Goal: Transaction & Acquisition: Obtain resource

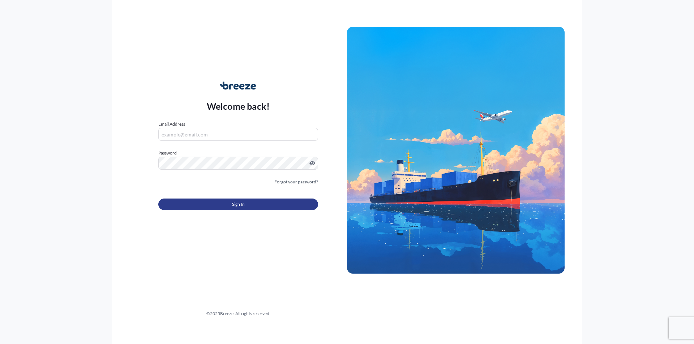
type input "[PERSON_NAME][EMAIL_ADDRESS][PERSON_NAME][DOMAIN_NAME]"
click at [250, 206] on button "Sign In" at bounding box center [238, 205] width 160 height 12
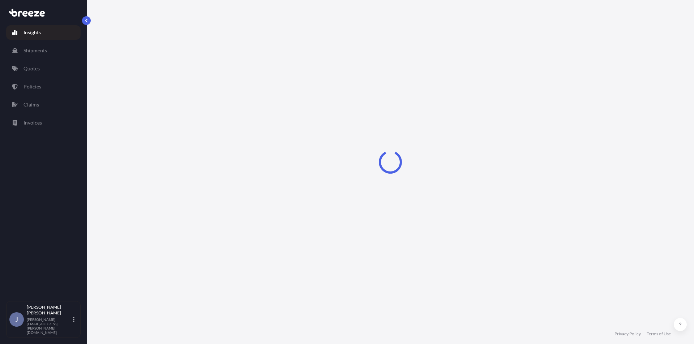
select select "2025"
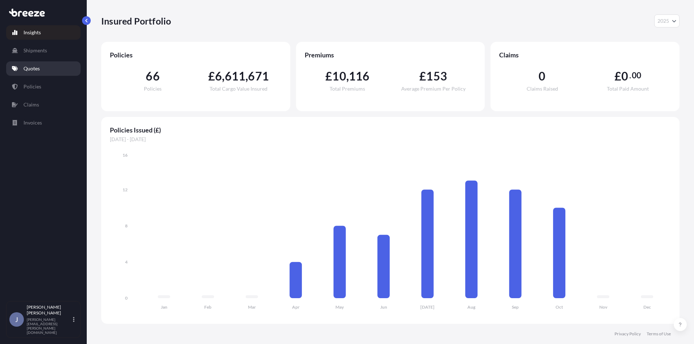
click at [31, 69] on p "Quotes" at bounding box center [31, 68] width 16 height 7
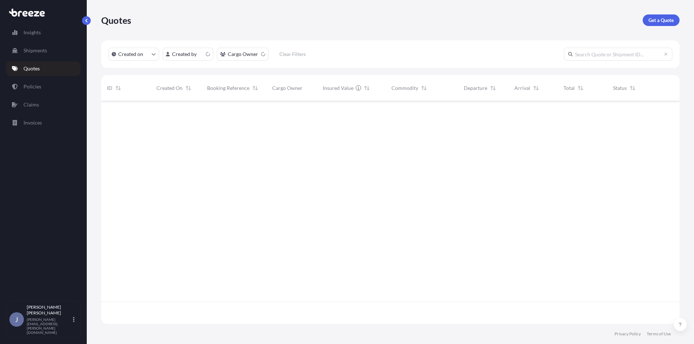
scroll to position [221, 573]
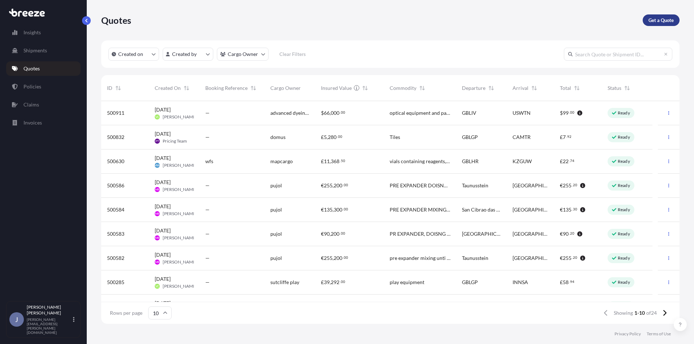
click at [652, 20] on p "Get a Quote" at bounding box center [660, 20] width 25 height 7
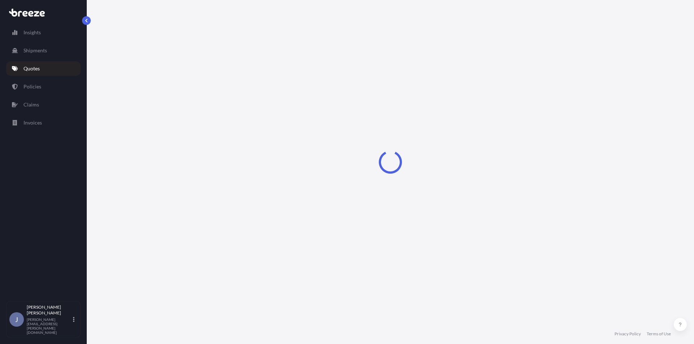
select select "Sea"
select select "1"
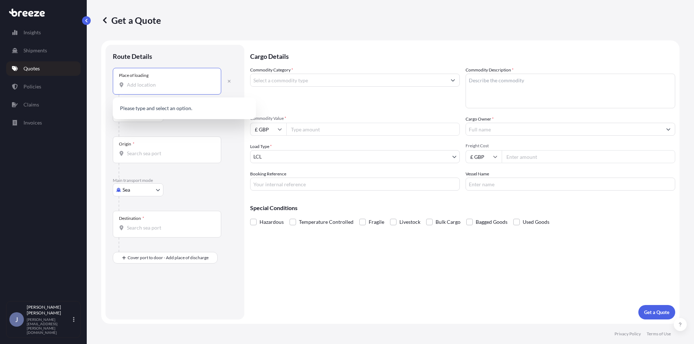
click at [147, 81] on input "Place of loading" at bounding box center [169, 84] width 85 height 7
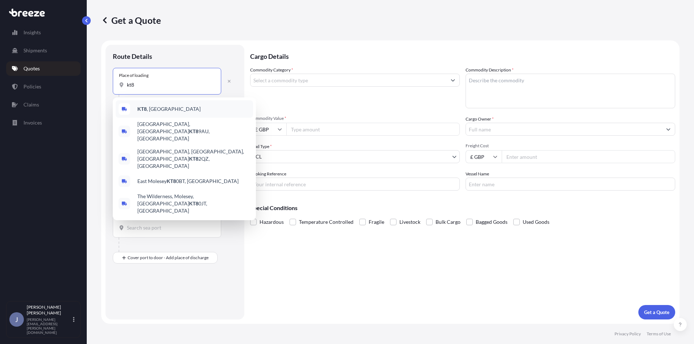
click at [167, 113] on div "KT8 , [GEOGRAPHIC_DATA]" at bounding box center [184, 108] width 137 height 17
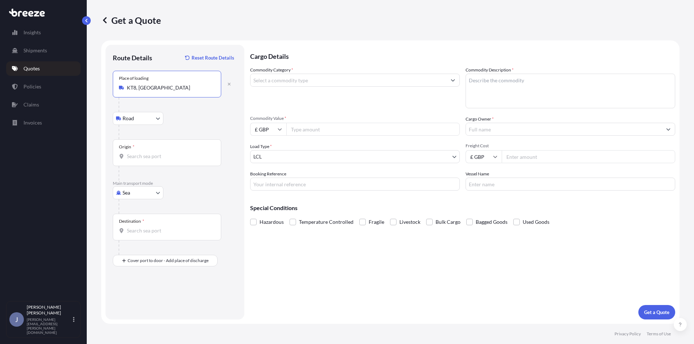
type input "KT8, [GEOGRAPHIC_DATA]"
click at [145, 158] on input "Origin *" at bounding box center [169, 156] width 85 height 7
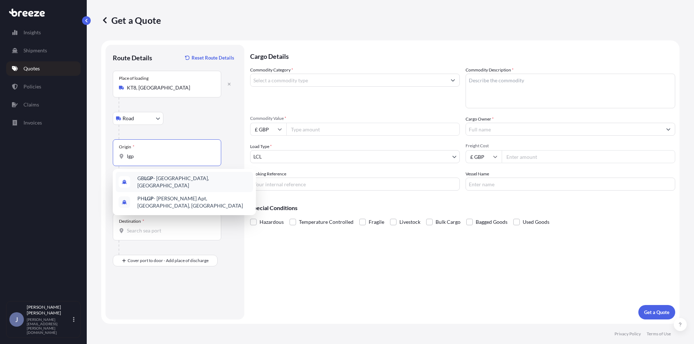
click at [160, 180] on span "GB LGP - [GEOGRAPHIC_DATA], [GEOGRAPHIC_DATA]" at bounding box center [193, 182] width 113 height 14
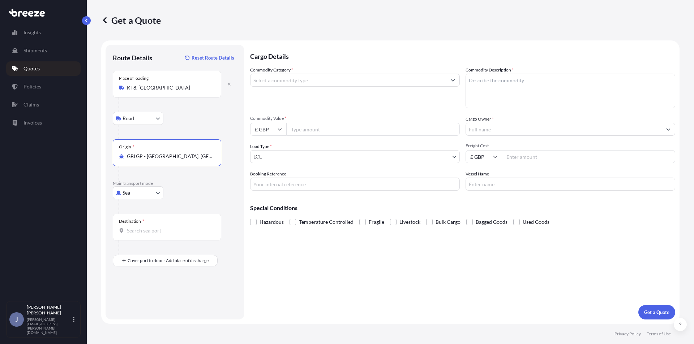
type input "GBLGP - [GEOGRAPHIC_DATA], [GEOGRAPHIC_DATA]"
click at [151, 232] on input "Destination *" at bounding box center [169, 230] width 85 height 7
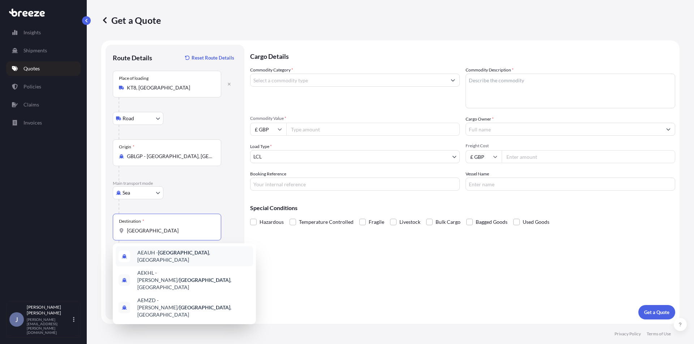
click at [189, 258] on span "AEAUH - [GEOGRAPHIC_DATA] , [GEOGRAPHIC_DATA]" at bounding box center [193, 256] width 113 height 14
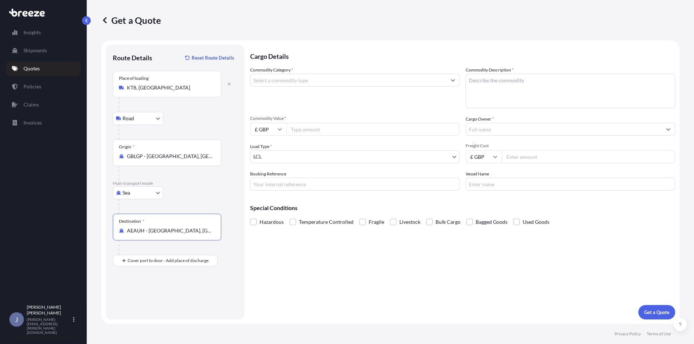
type input "AEAUH - [GEOGRAPHIC_DATA], [GEOGRAPHIC_DATA]"
click at [314, 79] on input "Commodity Category *" at bounding box center [348, 80] width 196 height 13
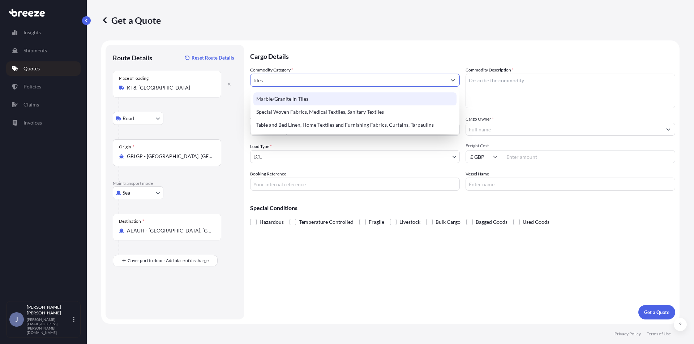
click at [293, 94] on div "Marble/Granite in Tiles" at bounding box center [354, 98] width 203 height 13
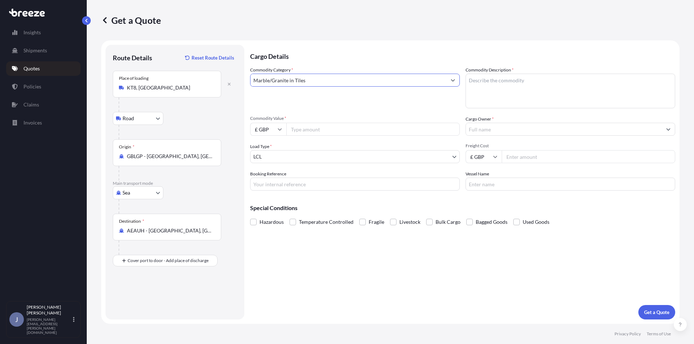
type input "Marble/Granite in Tiles"
click at [520, 82] on textarea "Commodity Description *" at bounding box center [570, 91] width 210 height 35
type textarea "TILES"
click at [335, 124] on input "Commodity Value *" at bounding box center [372, 129] width 173 height 13
type input "3000"
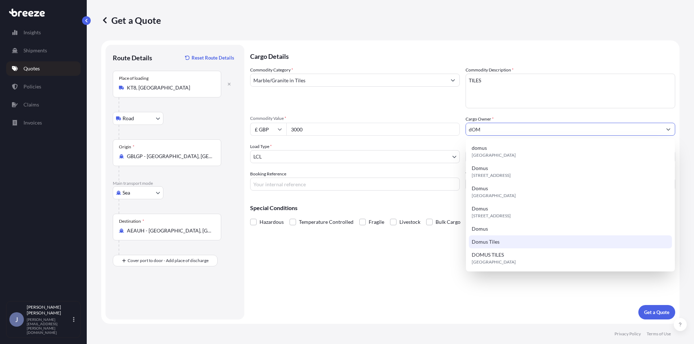
click at [493, 242] on span "Domus Tiles" at bounding box center [485, 241] width 28 height 7
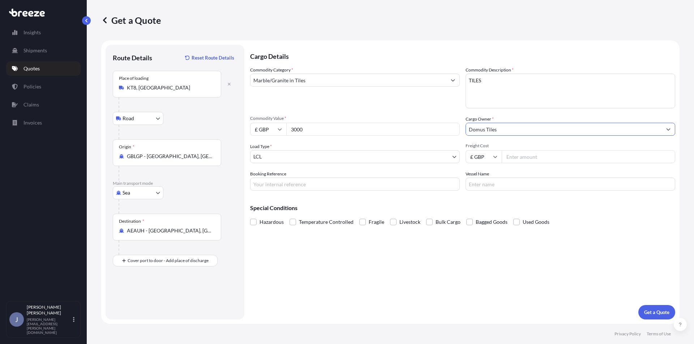
type input "Domus Tiles"
click at [529, 157] on input "Freight Cost" at bounding box center [587, 156] width 173 height 13
type input "390"
click at [368, 260] on div "Cargo Details Commodity Category * Marble/Granite in Tiles Commodity Descriptio…" at bounding box center [462, 182] width 425 height 275
click at [650, 311] on p "Get a Quote" at bounding box center [656, 312] width 25 height 7
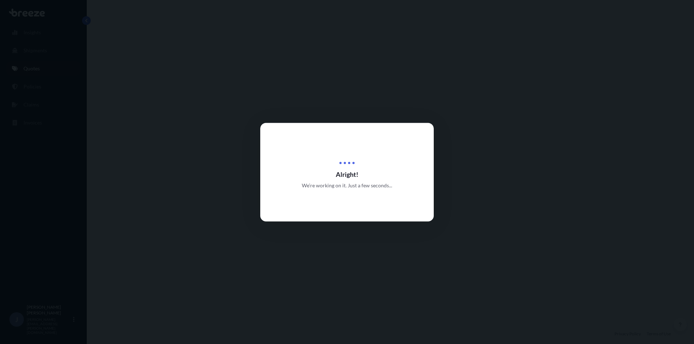
scroll to position [246, 0]
select select "Road"
select select "Sea"
select select "1"
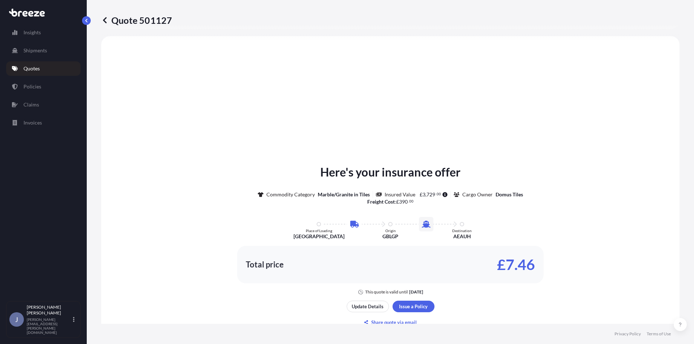
scroll to position [355, 0]
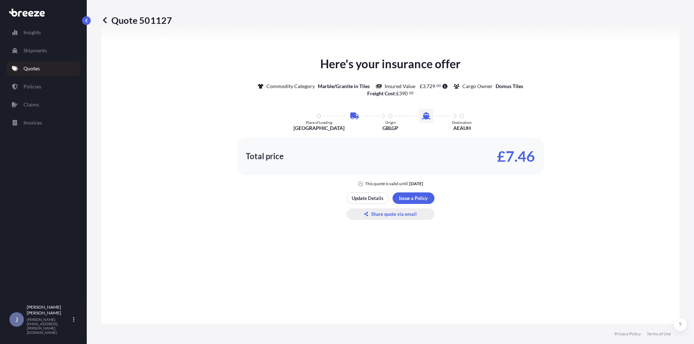
click at [396, 209] on button "Share quote via email" at bounding box center [390, 214] width 88 height 12
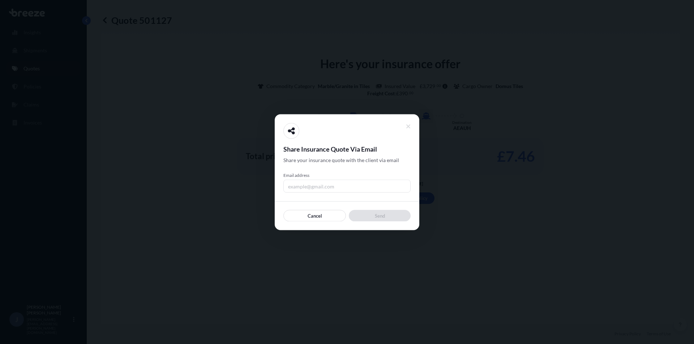
click at [313, 184] on input "Email address" at bounding box center [346, 186] width 127 height 13
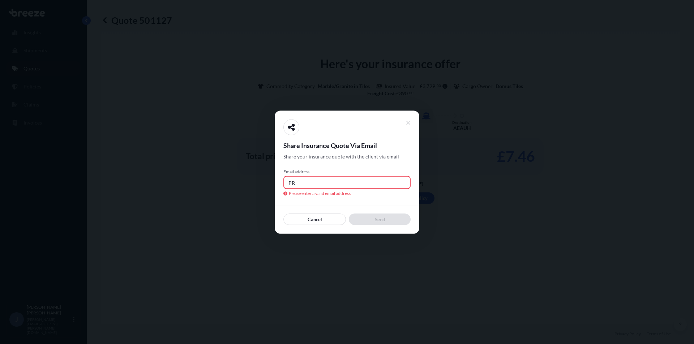
type input "P"
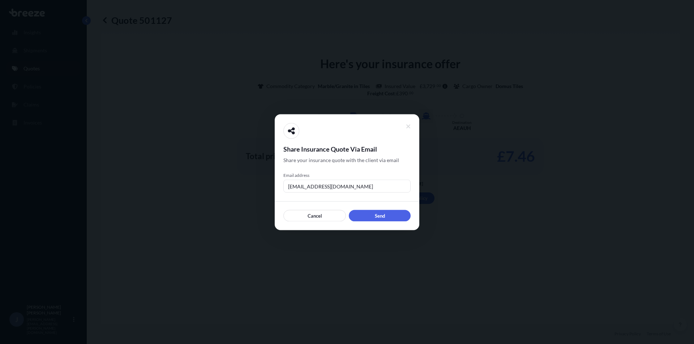
type input "[EMAIL_ADDRESS][DOMAIN_NAME]"
